Goal: Transaction & Acquisition: Purchase product/service

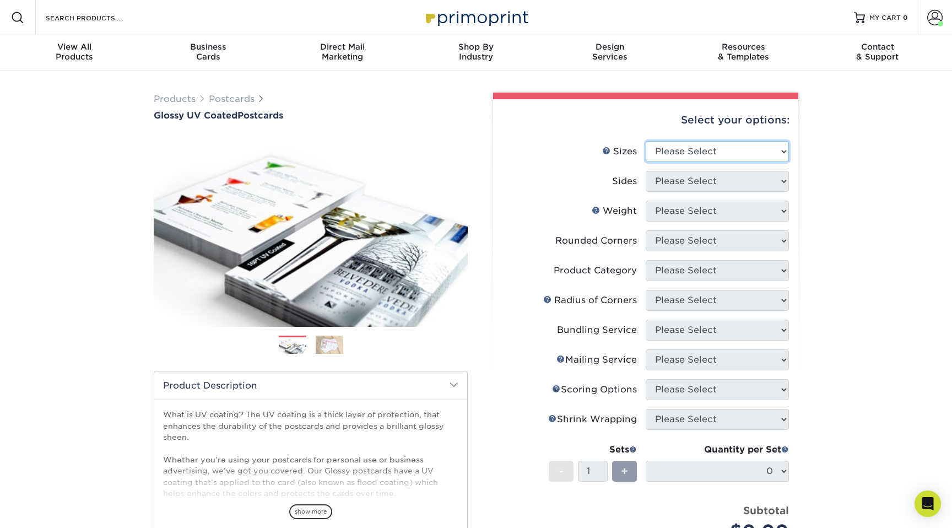
click at [674, 149] on select "Please Select 1.5" x 7" 2" x 4" 2" x 6" 2" x 7" 2" x 8" 2.12" x 5.5" 2.12" x 5.…" at bounding box center [717, 151] width 143 height 21
click at [933, 20] on span at bounding box center [935, 17] width 15 height 15
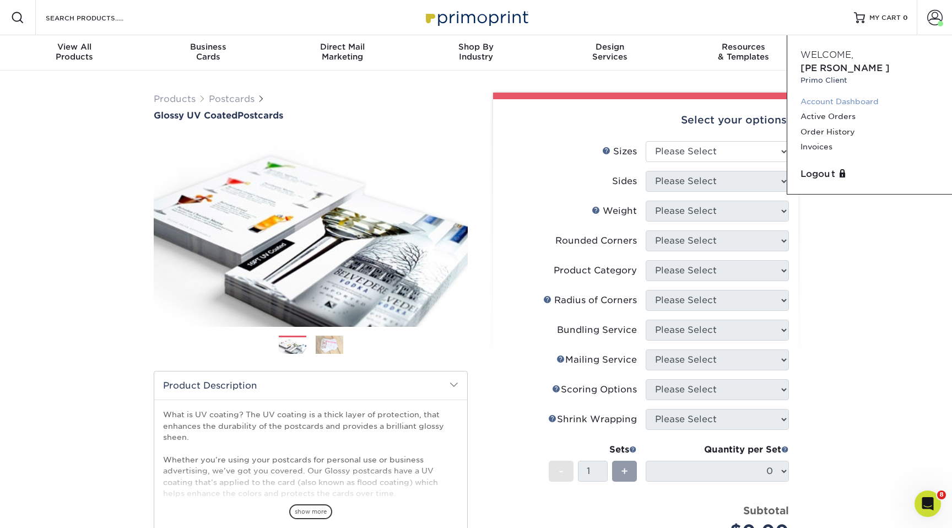
click at [841, 94] on link "Account Dashboard" at bounding box center [870, 101] width 138 height 15
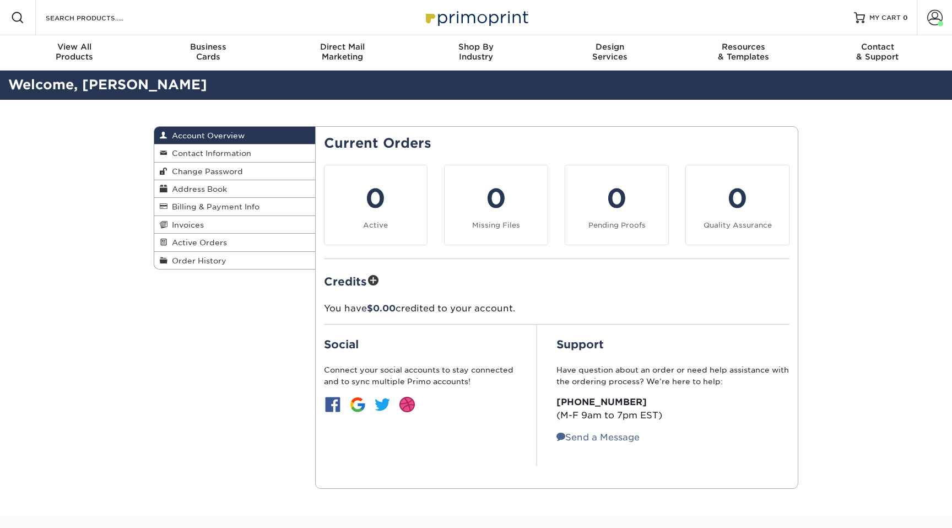
drag, startPoint x: 0, startPoint y: 0, endPoint x: 833, endPoint y: 116, distance: 841.3
click at [834, 116] on div "Account Overview Account Overview Contact Information Change Password Address B…" at bounding box center [476, 308] width 952 height 416
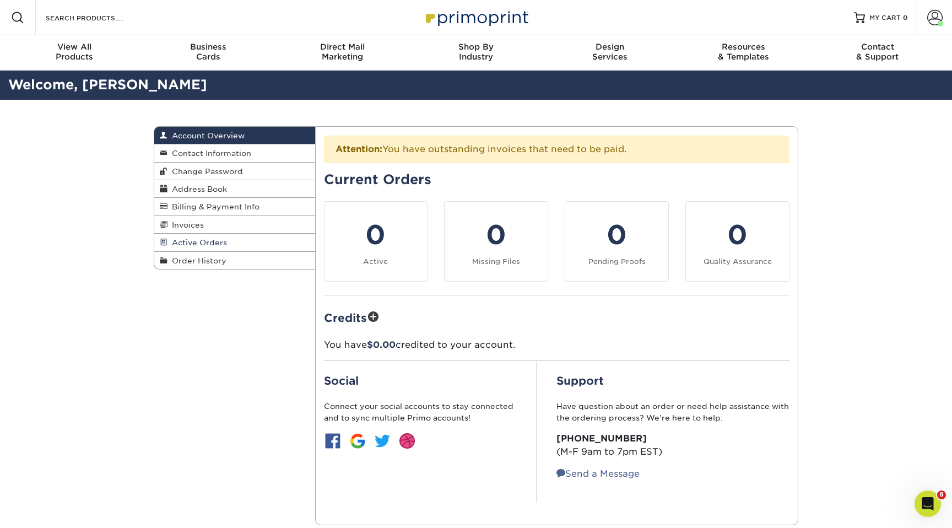
click at [203, 247] on span "Active Orders" at bounding box center [198, 242] width 60 height 9
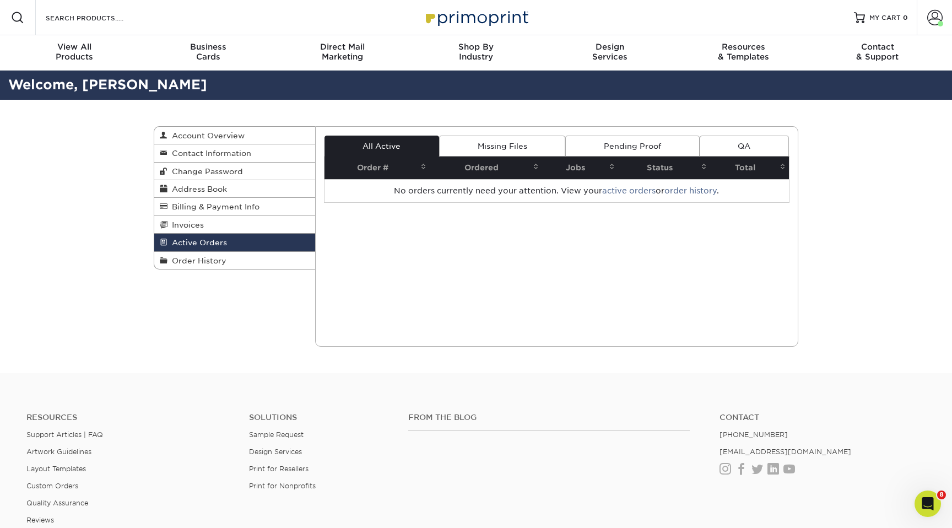
click at [213, 265] on span "Order History" at bounding box center [197, 260] width 59 height 9
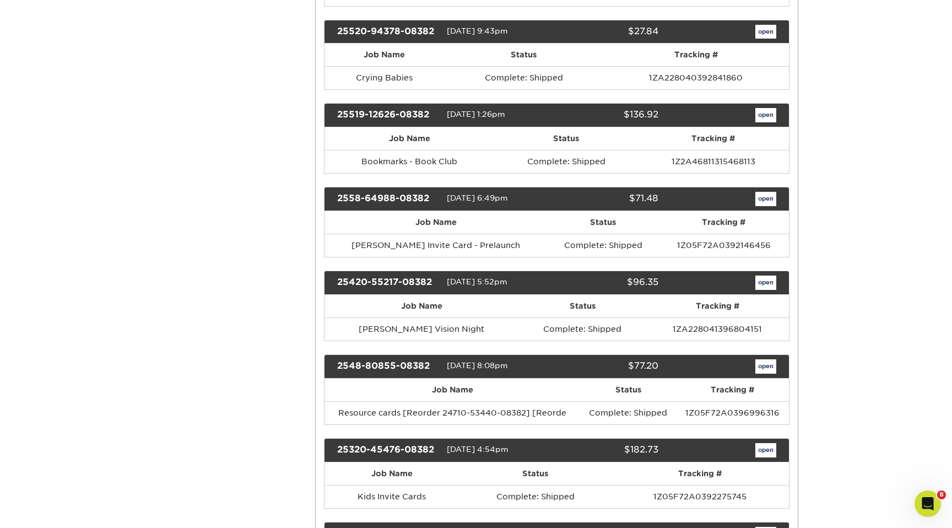
scroll to position [508, 0]
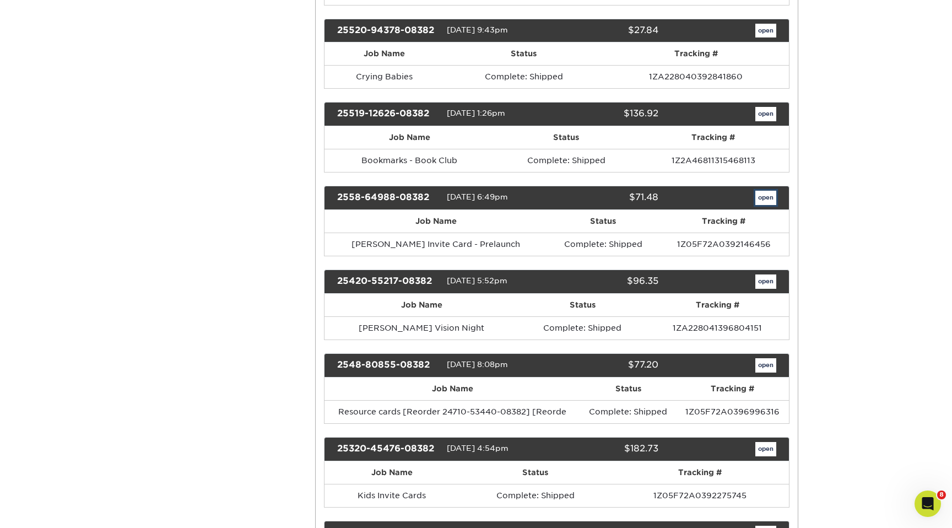
click at [768, 203] on link "open" at bounding box center [766, 198] width 21 height 14
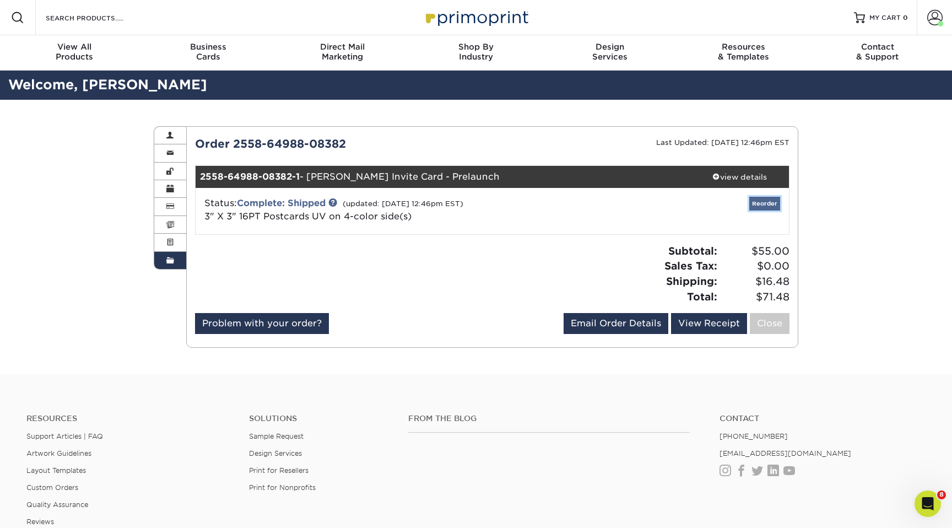
click at [764, 204] on link "Reorder" at bounding box center [765, 204] width 31 height 14
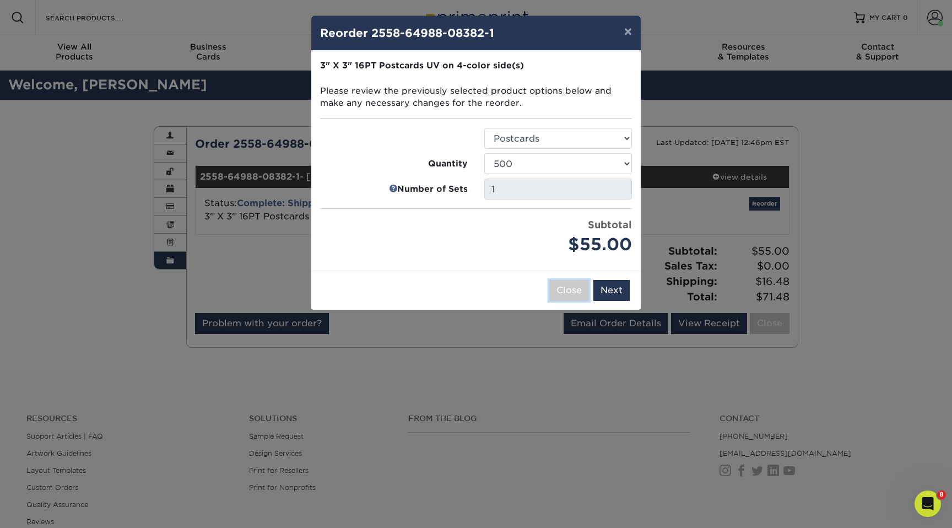
drag, startPoint x: 558, startPoint y: 288, endPoint x: 685, endPoint y: 193, distance: 158.3
click at [558, 288] on button "Close" at bounding box center [569, 290] width 40 height 21
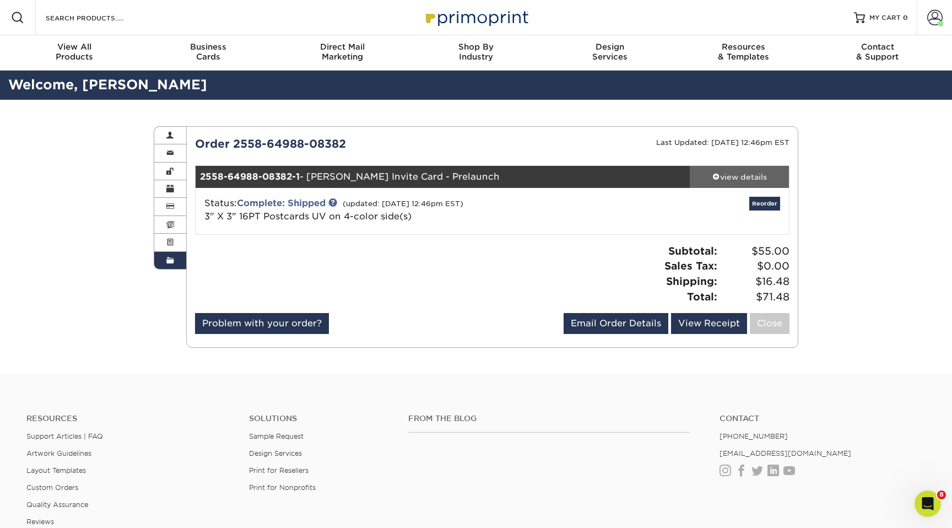
click at [737, 175] on div "view details" at bounding box center [739, 176] width 99 height 11
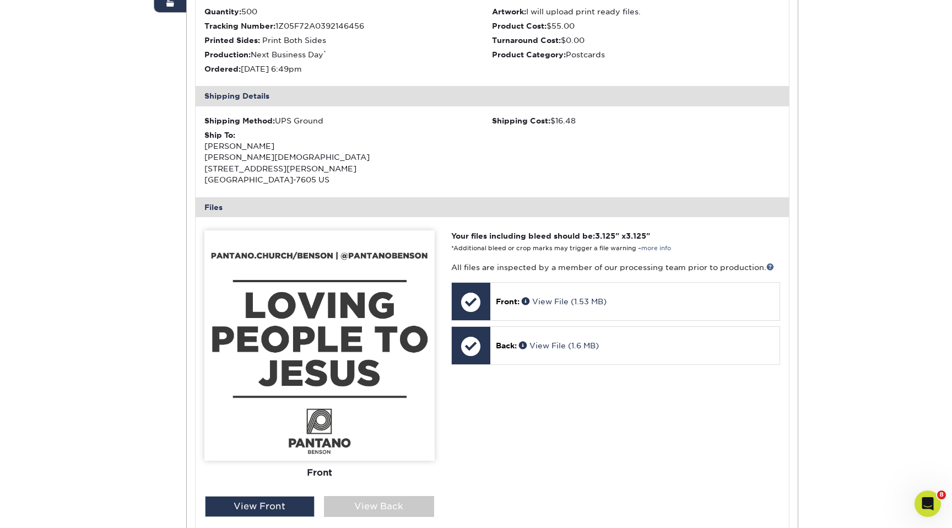
scroll to position [258, 0]
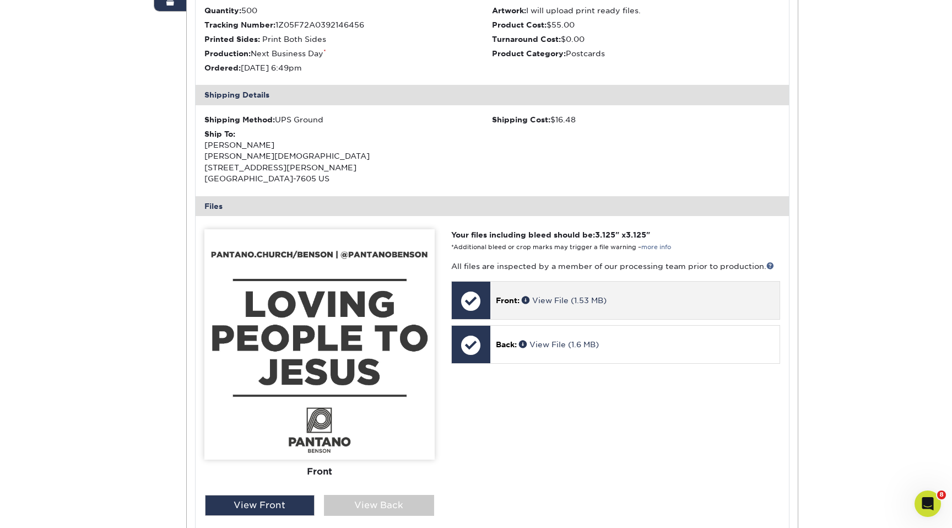
click at [555, 295] on p "Front: View File (1.53 MB)" at bounding box center [635, 300] width 278 height 11
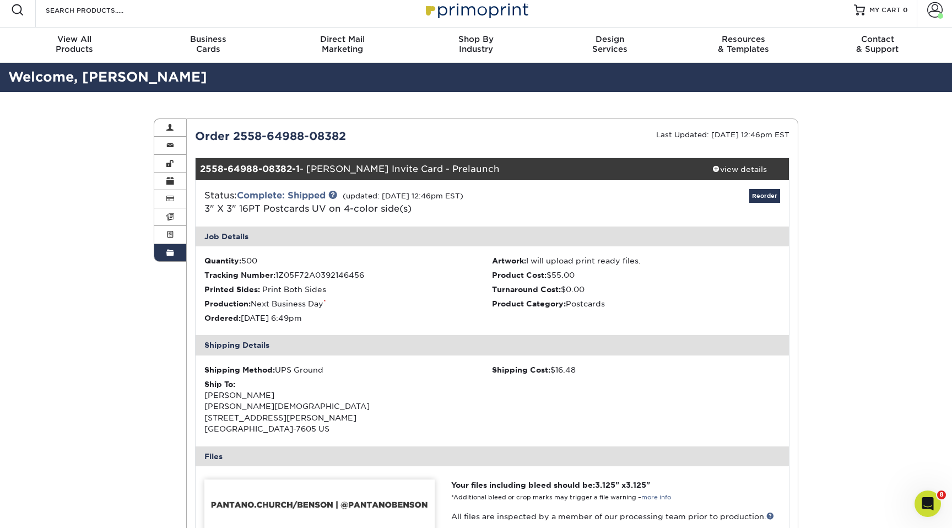
scroll to position [0, 0]
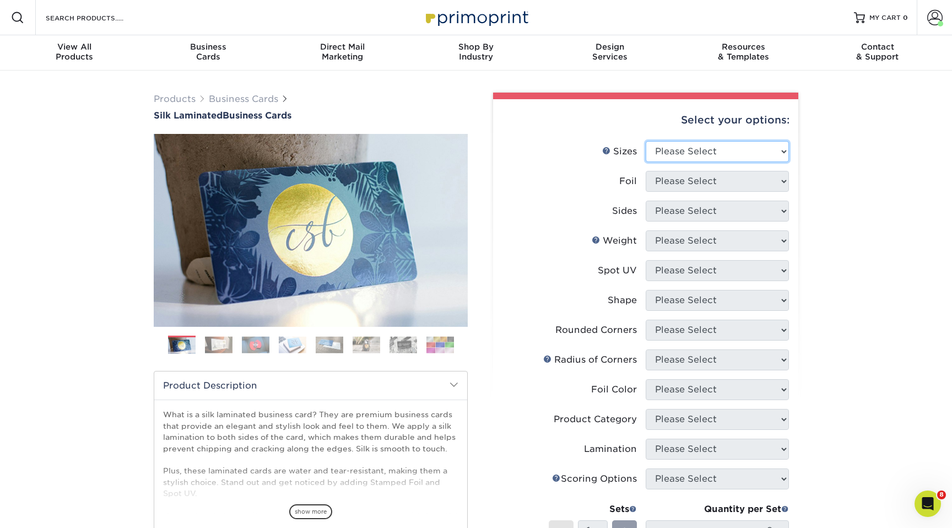
click at [689, 149] on select "Please Select 1.5" x 3.5" - Mini 1.75" x 3.5" - Mini 2" x 2" - Square 2" x 3" -…" at bounding box center [717, 151] width 143 height 21
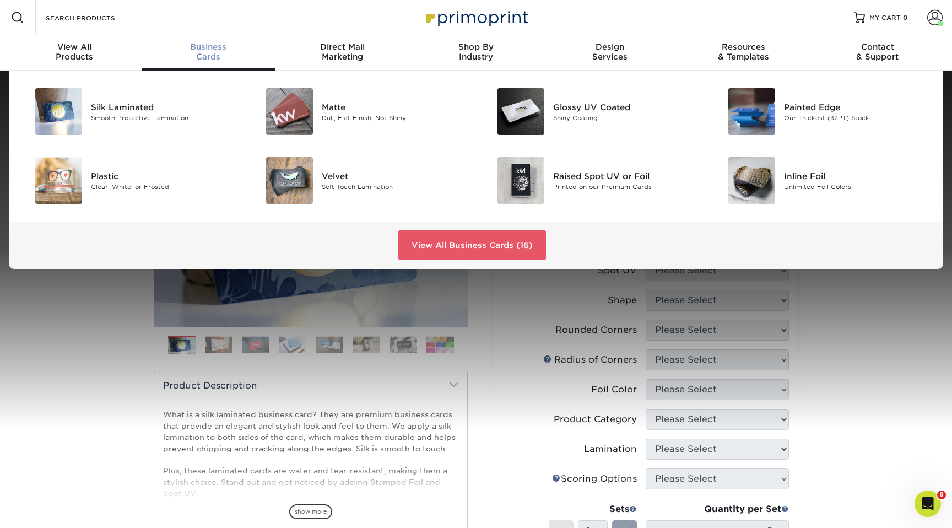
click at [203, 50] on span "Business" at bounding box center [209, 47] width 134 height 10
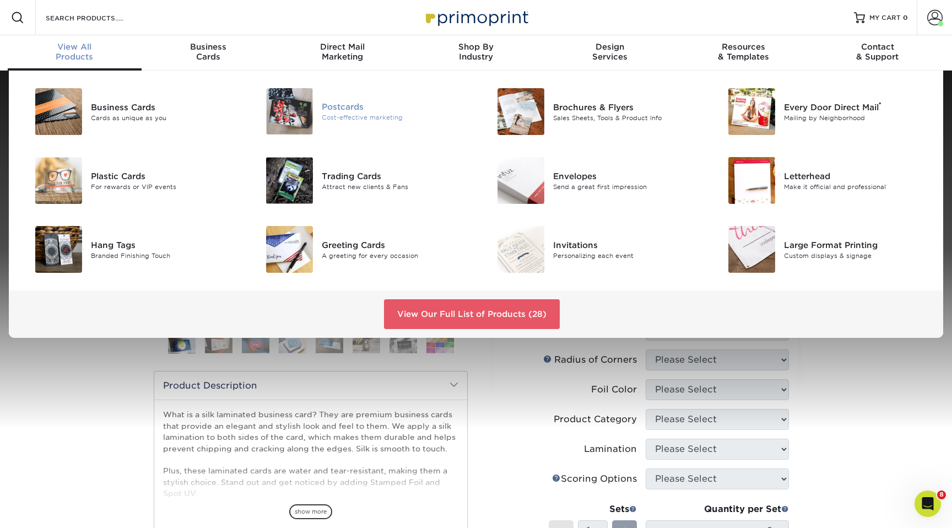
click at [310, 109] on img at bounding box center [289, 111] width 47 height 46
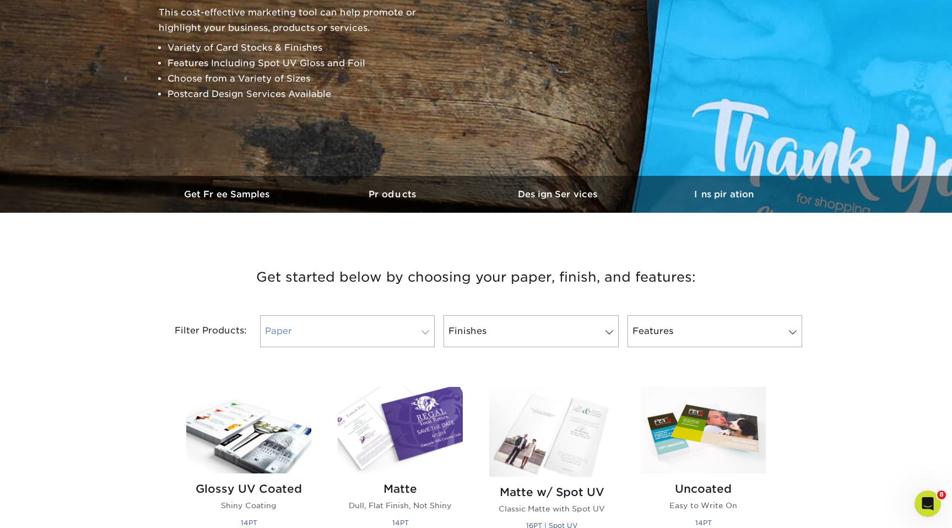
scroll to position [180, 0]
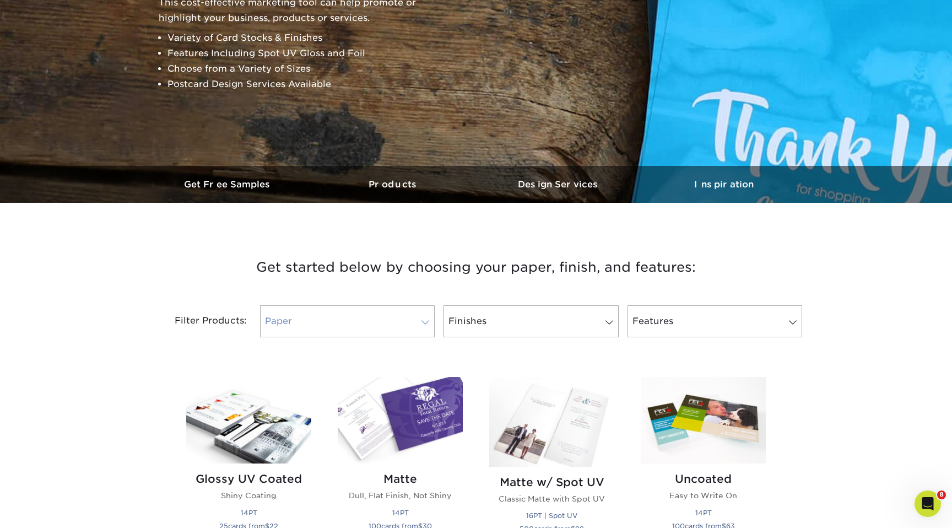
click at [401, 320] on link "Paper" at bounding box center [347, 321] width 175 height 32
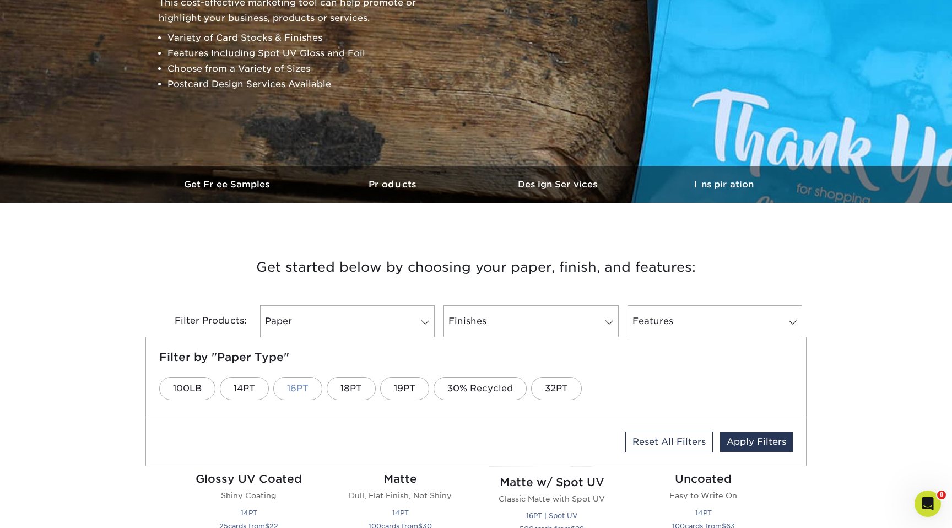
click at [303, 389] on link "16PT" at bounding box center [297, 388] width 49 height 23
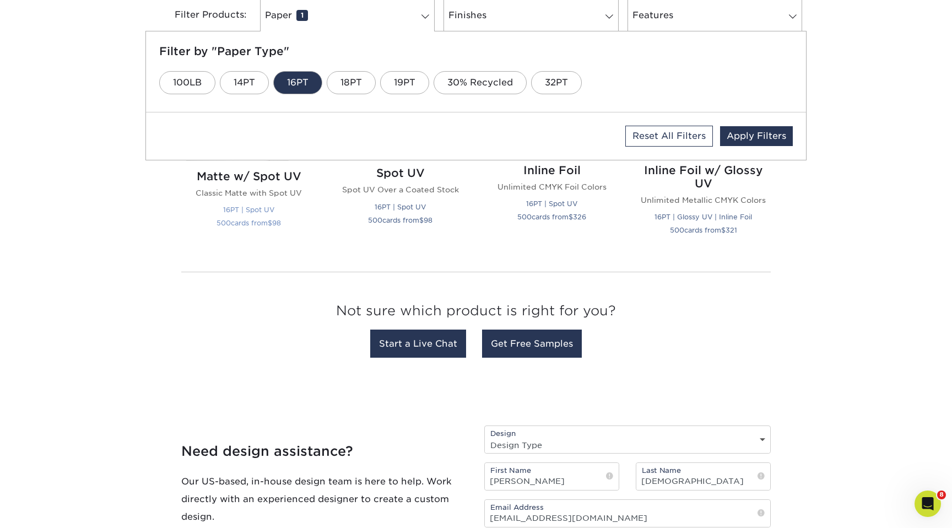
scroll to position [488, 0]
click at [278, 179] on h2 "Matte w/ Spot UV" at bounding box center [248, 175] width 125 height 13
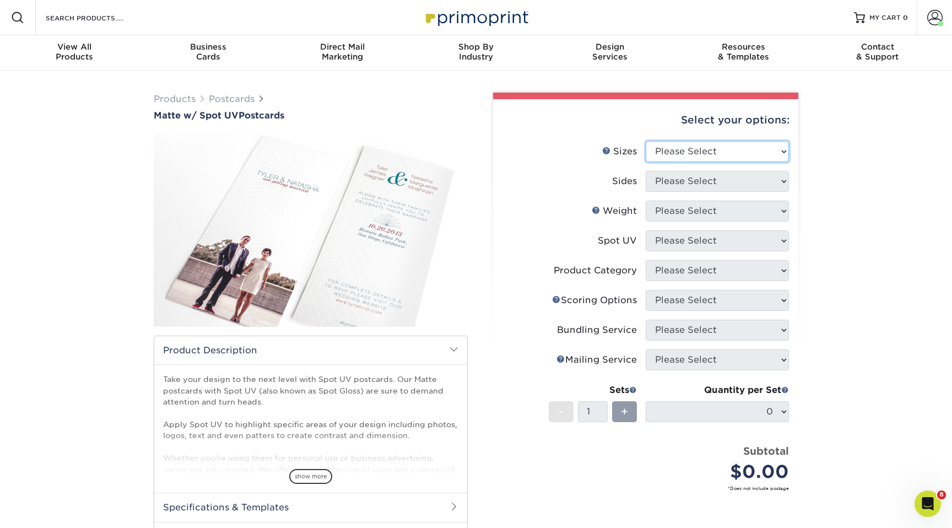
click at [696, 159] on select "Please Select 1.5" x 7" 2" x 6" 2" x 8" 2.12" x 5.5" 2.75" x 4.25" 2.75" x 8.5"…" at bounding box center [717, 151] width 143 height 21
select select "4.00x4.00"
click at [646, 141] on select "Please Select 1.5" x 7" 2" x 6" 2" x 8" 2.12" x 5.5" 2.75" x 4.25" 2.75" x 8.5"…" at bounding box center [717, 151] width 143 height 21
click at [687, 182] on select "Please Select Print Both Sides Print Front Only" at bounding box center [717, 181] width 143 height 21
select select "13abbda7-1d64-4f25-8bb2-c179b224825d"
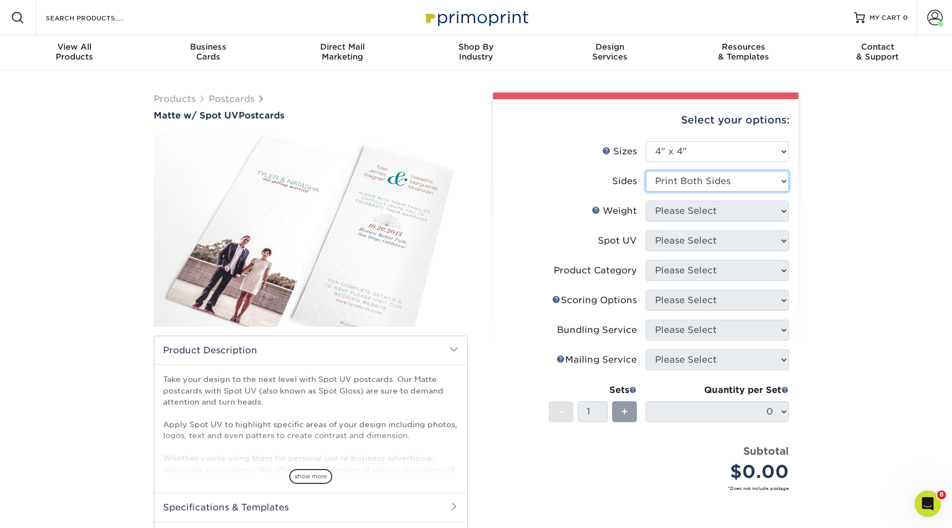
click at [646, 171] on select "Please Select Print Both Sides Print Front Only" at bounding box center [717, 181] width 143 height 21
click at [682, 211] on select "Please Select" at bounding box center [717, 211] width 143 height 21
select select "16PT"
click at [646, 201] on select "Please Select 16PT" at bounding box center [717, 211] width 143 height 21
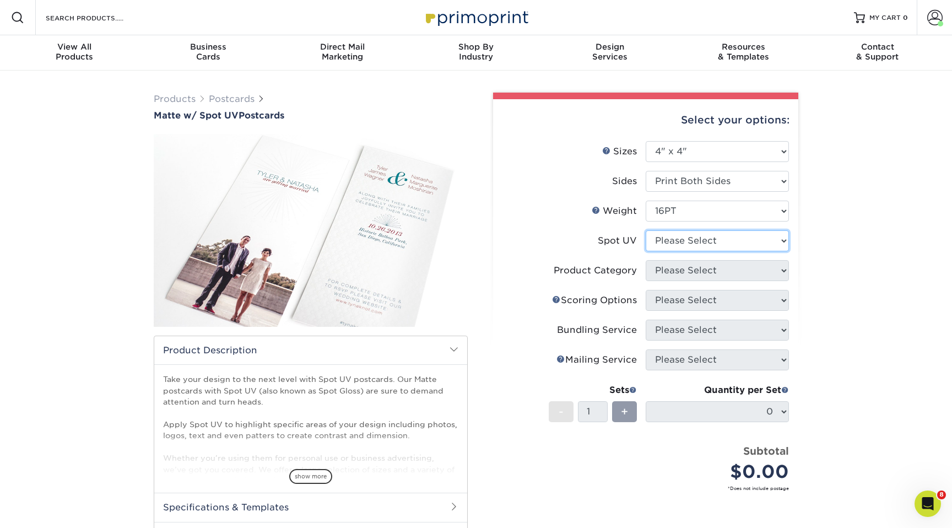
click at [688, 239] on select "Please Select Front and Back (Both Sides) Front Only Back Only" at bounding box center [717, 240] width 143 height 21
select select "0"
click at [646, 230] on select "Please Select Front and Back (Both Sides) Front Only Back Only" at bounding box center [717, 240] width 143 height 21
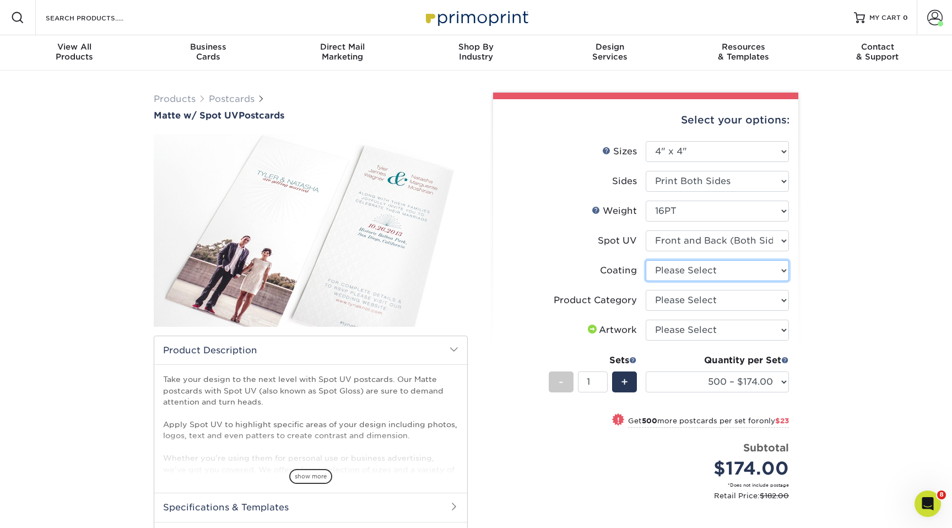
click at [686, 272] on select at bounding box center [717, 270] width 143 height 21
select select "121bb7b5-3b4d-429f-bd8d-bbf80e953313"
click at [646, 260] on select at bounding box center [717, 270] width 143 height 21
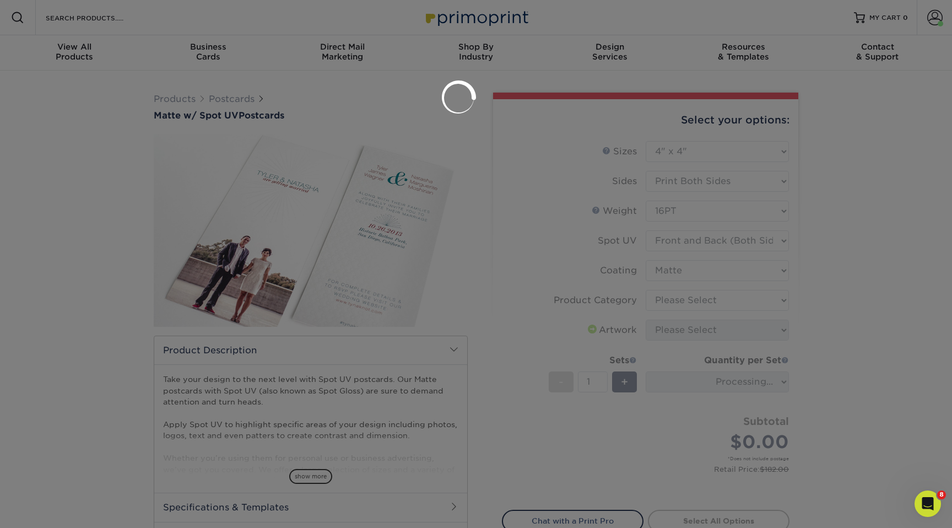
click at [701, 303] on div at bounding box center [476, 264] width 952 height 528
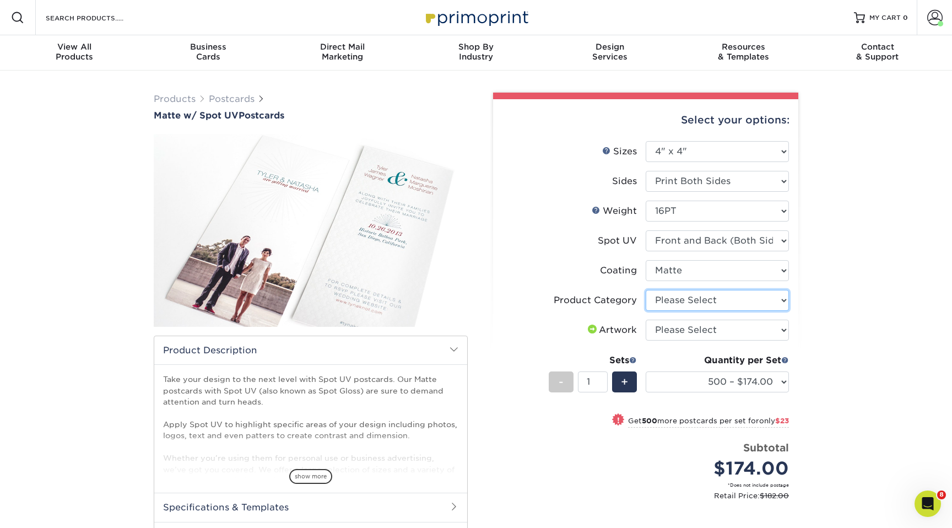
click at [701, 300] on select "Please Select Postcards" at bounding box center [717, 300] width 143 height 21
select select "9b7272e0-d6c8-4c3c-8e97-d3a1bcdab858"
click at [646, 290] on select "Please Select Postcards" at bounding box center [717, 300] width 143 height 21
click at [707, 330] on select "Please Select I will upload files I need a design - $150" at bounding box center [717, 330] width 143 height 21
select select "upload"
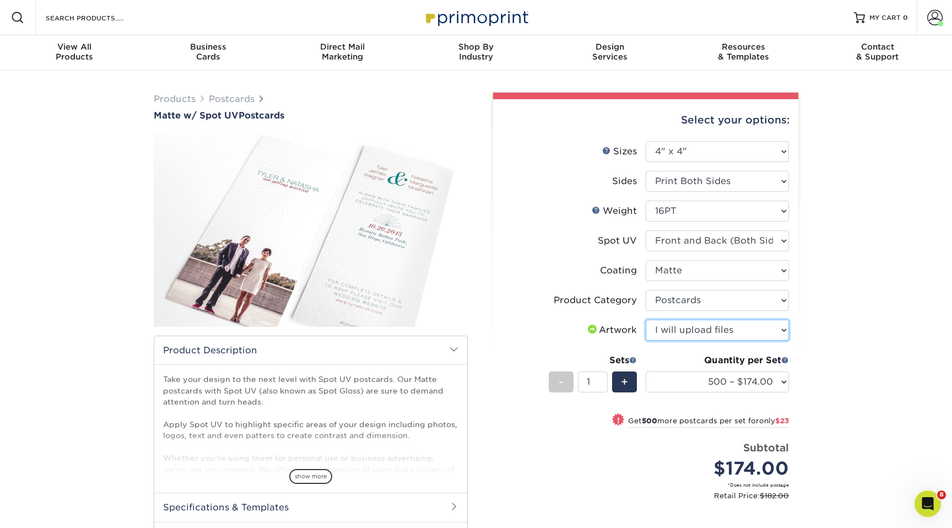
click at [646, 320] on select "Please Select I will upload files I need a design - $150" at bounding box center [717, 330] width 143 height 21
click at [737, 381] on select "500 – $174.00 1000 – $197.00 2500 – $321.00 5000 – $491.00 10000 – $887.00 1500…" at bounding box center [717, 381] width 143 height 21
click at [709, 377] on select "500 – $174.00 1000 – $197.00 2500 – $321.00 5000 – $491.00 10000 – $887.00 1500…" at bounding box center [717, 381] width 143 height 21
click at [828, 382] on div "Products Postcards Matte w/ Spot UV Postcards" at bounding box center [476, 368] width 952 height 594
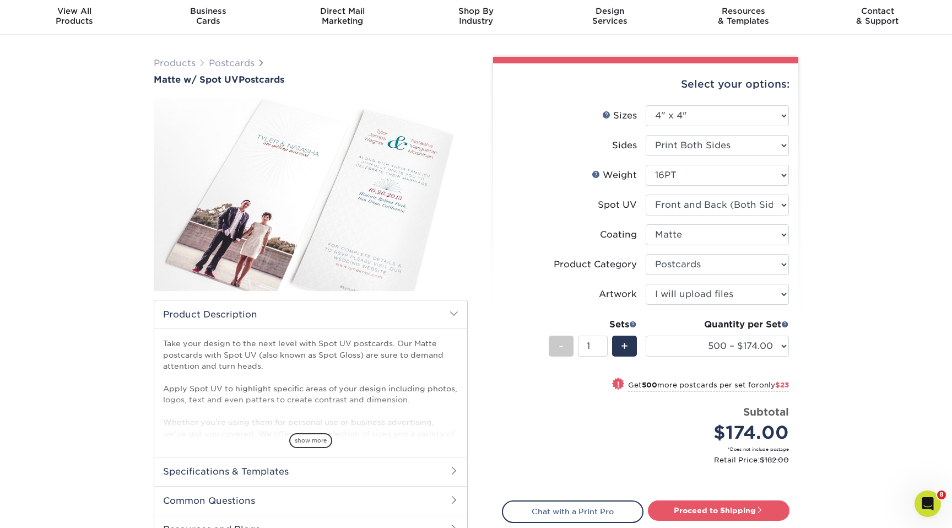
scroll to position [40, 0]
